Goal: Navigation & Orientation: Find specific page/section

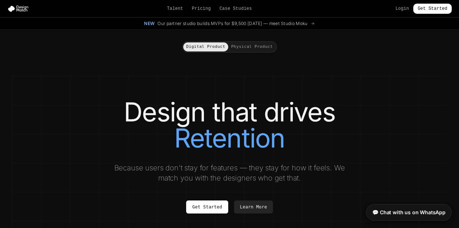
click at [257, 46] on button "Physical Product" at bounding box center [252, 46] width 48 height 9
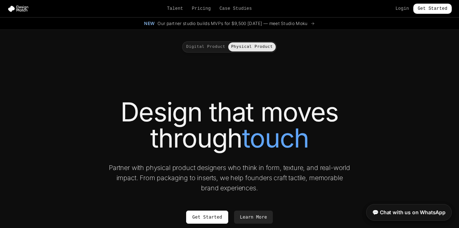
click at [216, 47] on button "Digital Product" at bounding box center [205, 46] width 45 height 9
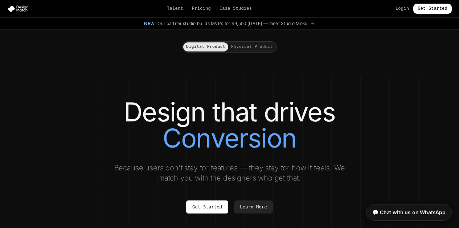
click at [246, 49] on button "Physical Product" at bounding box center [252, 46] width 48 height 9
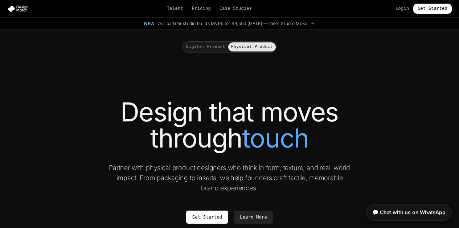
click at [199, 44] on button "Digital Product" at bounding box center [205, 46] width 45 height 9
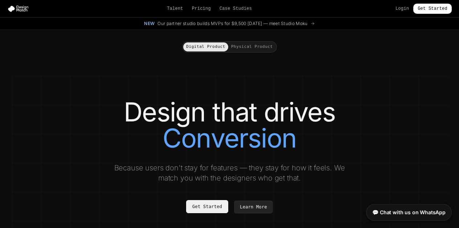
click at [220, 206] on link "Get Started" at bounding box center [207, 206] width 42 height 13
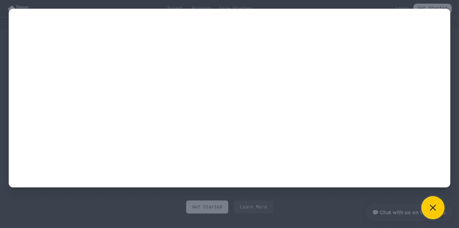
click at [435, 206] on icon at bounding box center [432, 207] width 5 height 5
